Goal: Information Seeking & Learning: Learn about a topic

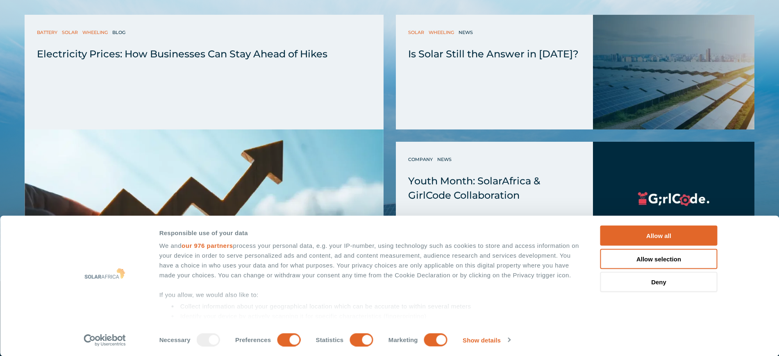
scroll to position [1434, 0]
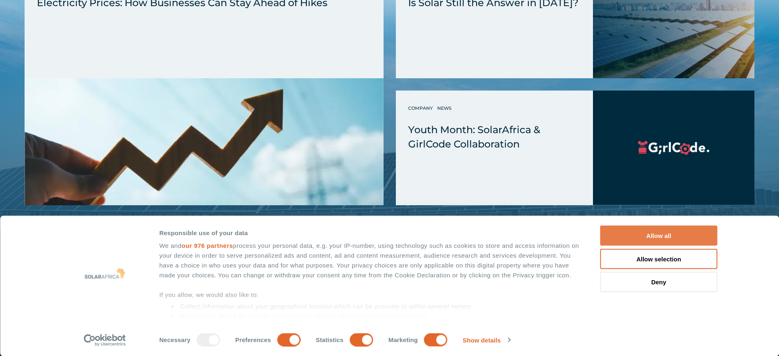
click at [671, 235] on button "Allow all" at bounding box center [658, 236] width 117 height 20
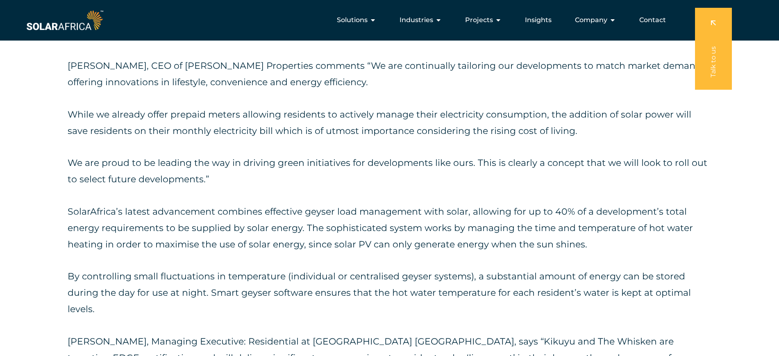
scroll to position [359, 0]
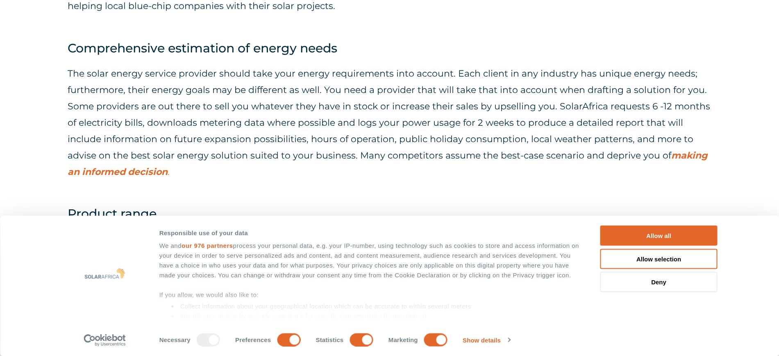
scroll to position [1895, 0]
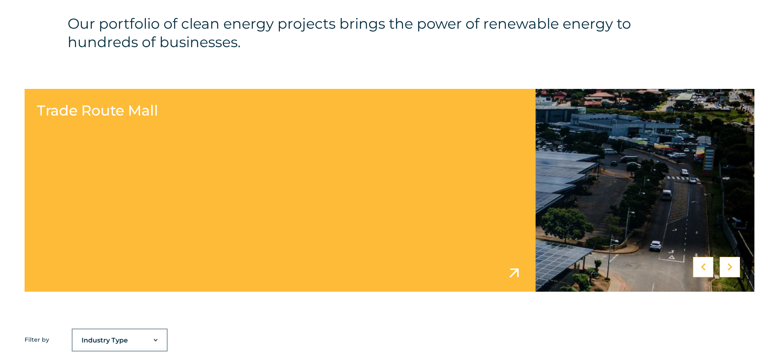
scroll to position [359, 0]
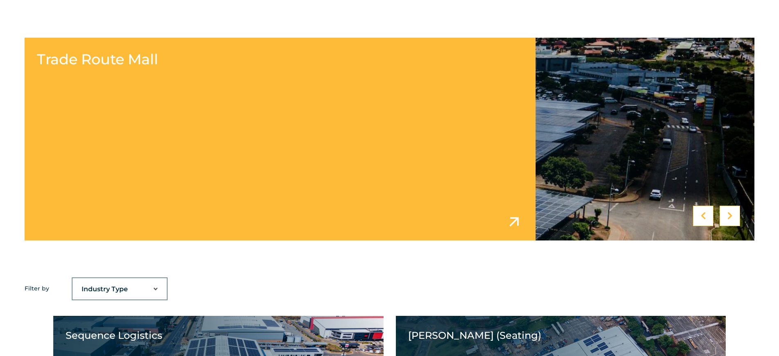
click at [561, 162] on link at bounding box center [390, 139] width 730 height 203
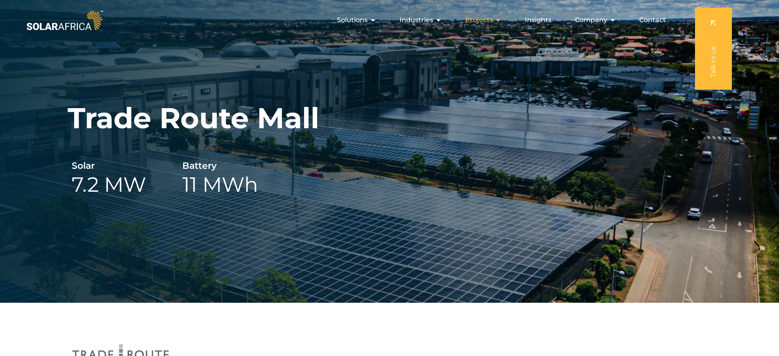
click at [498, 20] on icon "Menu" at bounding box center [498, 20] width 7 height 7
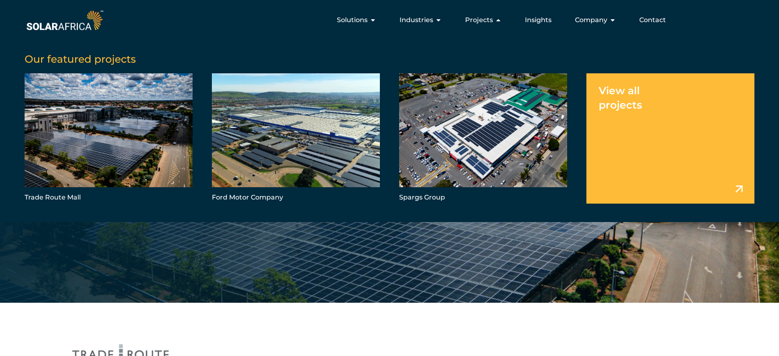
click at [681, 124] on link "Menu" at bounding box center [670, 138] width 168 height 130
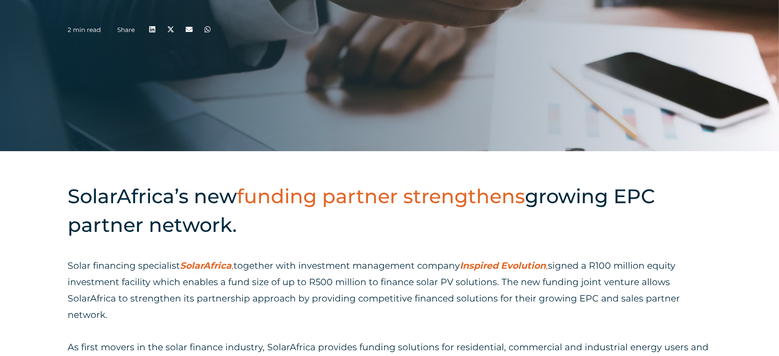
scroll to position [256, 0]
